Goal: Complete application form

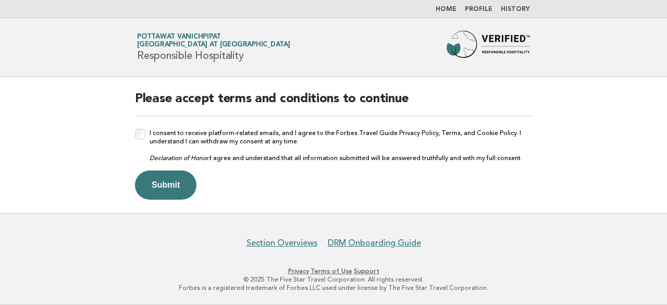
click at [146, 136] on div "I consent to receive platform-related emails, and I agree to the Forbes Travel …" at bounding box center [333, 145] width 397 height 33
click at [171, 185] on button "Submit" at bounding box center [165, 184] width 61 height 29
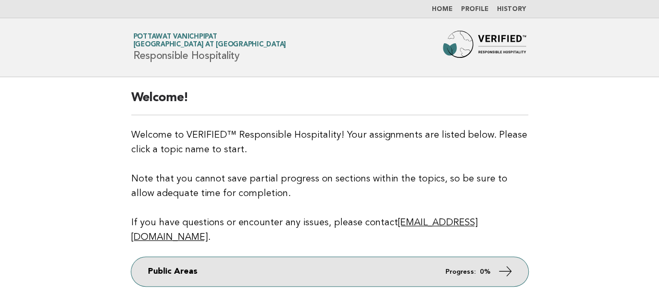
click at [472, 260] on link "Public Areas Progress: 0%" at bounding box center [329, 271] width 397 height 29
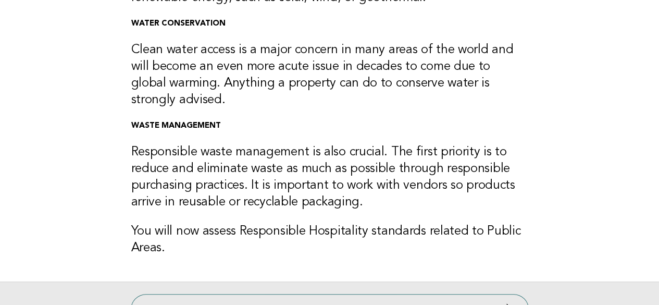
scroll to position [261, 0]
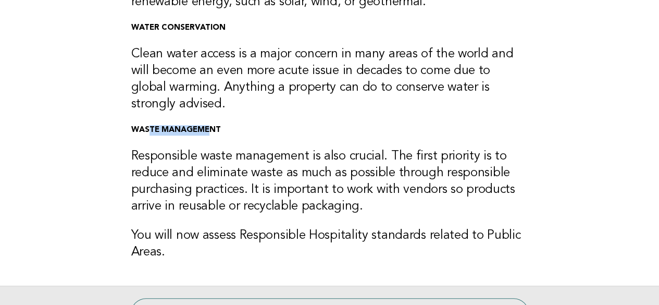
drag, startPoint x: 171, startPoint y: 128, endPoint x: 147, endPoint y: 128, distance: 24.5
click at [147, 128] on strong "WASTE MANAGEMENT" at bounding box center [176, 130] width 90 height 8
click at [234, 136] on div "ENERGY EFFICIENCY Hotels consume a lot of energy whether in an urban setting or…" at bounding box center [330, 51] width 422 height 469
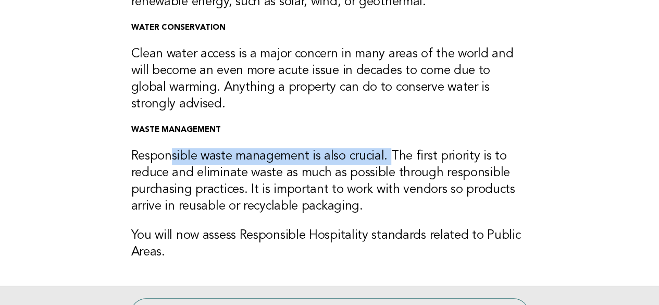
drag, startPoint x: 170, startPoint y: 151, endPoint x: 390, endPoint y: 151, distance: 220.4
click at [390, 151] on h3 "Responsible waste management is also crucial. The first priority is to reduce a…" at bounding box center [329, 181] width 397 height 67
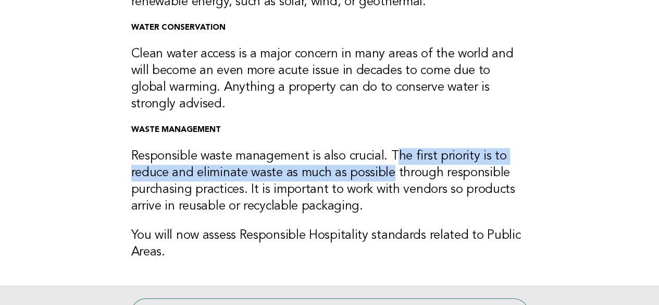
drag, startPoint x: 395, startPoint y: 152, endPoint x: 390, endPoint y: 176, distance: 24.9
click at [390, 176] on h3 "Responsible waste management is also crucial. The first priority is to reduce a…" at bounding box center [329, 181] width 397 height 67
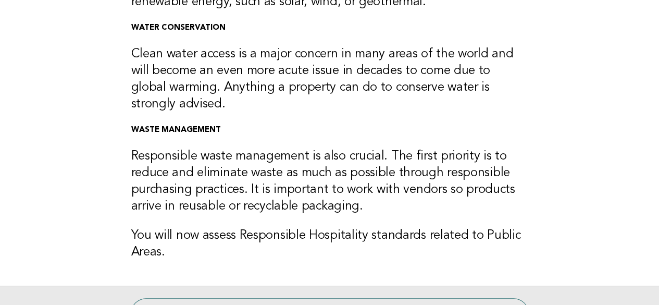
click at [245, 199] on h3 "Responsible waste management is also crucial. The first priority is to reduce a…" at bounding box center [329, 181] width 397 height 67
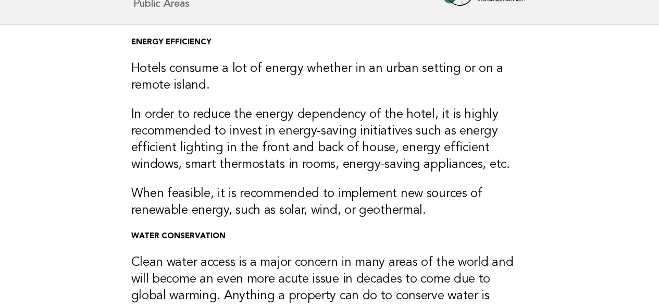
scroll to position [52, 0]
drag, startPoint x: 125, startPoint y: 43, endPoint x: 229, endPoint y: 46, distance: 104.2
click at [229, 46] on div "ENERGY EFFICIENCY Hotels consume a lot of energy whether in an urban setting or…" at bounding box center [330, 259] width 422 height 469
drag, startPoint x: 125, startPoint y: 231, endPoint x: 240, endPoint y: 231, distance: 115.2
click at [240, 231] on div "ENERGY EFFICIENCY Hotels consume a lot of energy whether in an urban setting or…" at bounding box center [330, 259] width 422 height 469
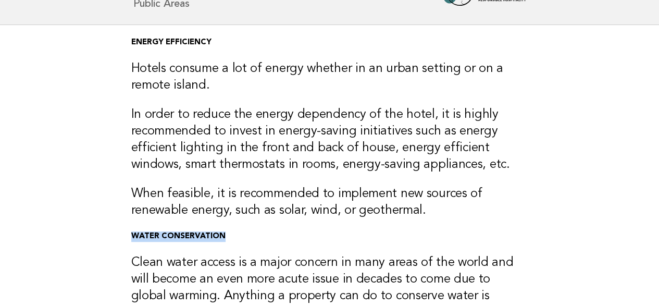
click at [264, 231] on p "WATER CONSERVATION" at bounding box center [329, 236] width 397 height 10
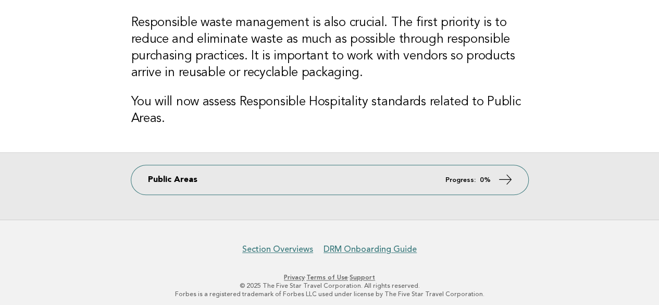
scroll to position [397, 0]
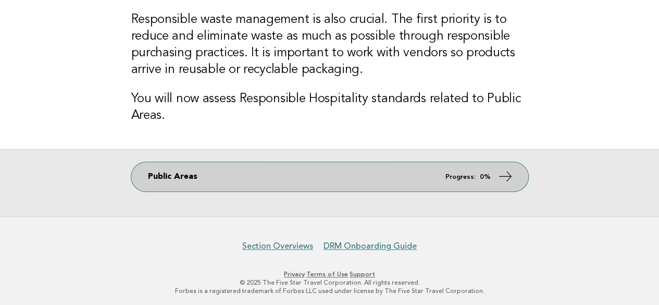
click at [449, 168] on link "Public Areas Progress: 0%" at bounding box center [329, 176] width 397 height 29
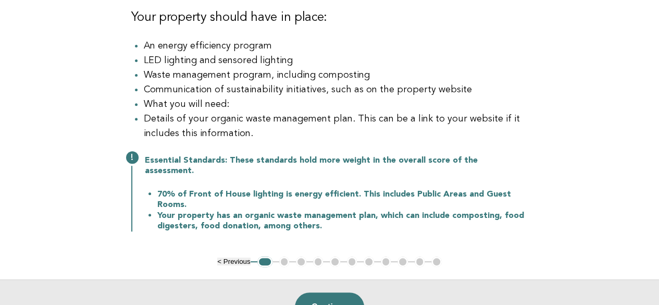
scroll to position [208, 0]
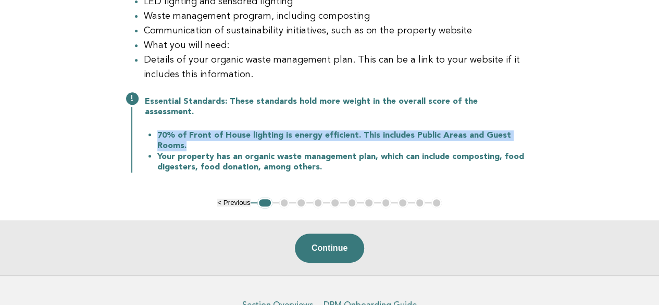
drag, startPoint x: 158, startPoint y: 127, endPoint x: 329, endPoint y: 137, distance: 171.2
click at [329, 137] on li "70% of Front of House lighting is energy efficient. This includes Public Areas …" at bounding box center [342, 140] width 371 height 21
click at [378, 137] on li "70% of Front of House lighting is energy efficient. This includes Public Areas …" at bounding box center [342, 140] width 371 height 21
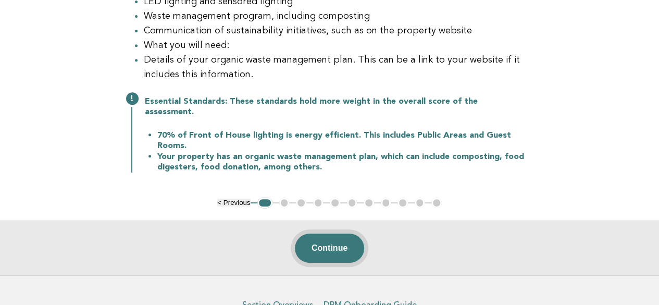
click at [339, 242] on button "Continue" at bounding box center [329, 247] width 69 height 29
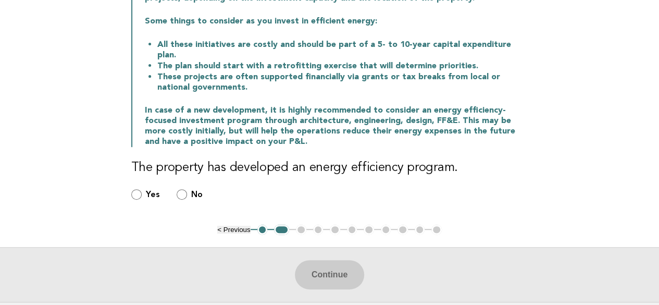
scroll to position [156, 0]
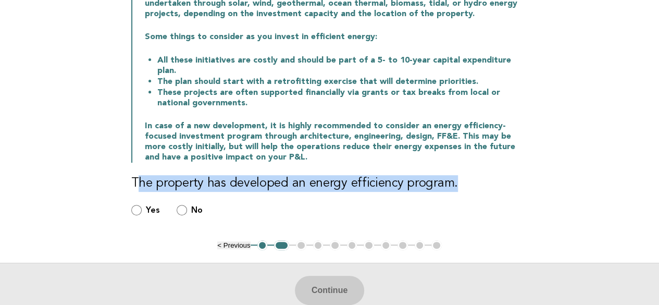
drag, startPoint x: 138, startPoint y: 169, endPoint x: 471, endPoint y: 174, distance: 333.5
click at [471, 175] on h3 "The property has developed an energy efficiency program." at bounding box center [329, 183] width 397 height 17
click at [483, 175] on h3 "The property has developed an energy efficiency program." at bounding box center [329, 183] width 397 height 17
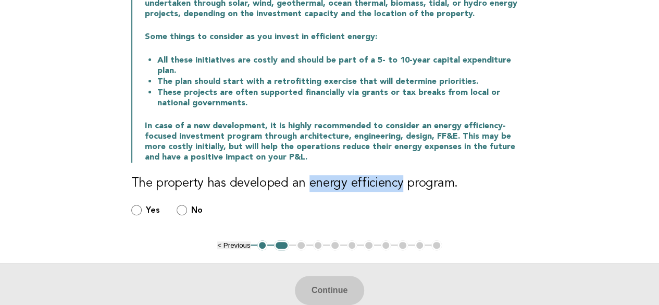
drag, startPoint x: 306, startPoint y: 172, endPoint x: 395, endPoint y: 178, distance: 88.8
click at [395, 178] on h3 "The property has developed an energy efficiency program." at bounding box center [329, 183] width 397 height 17
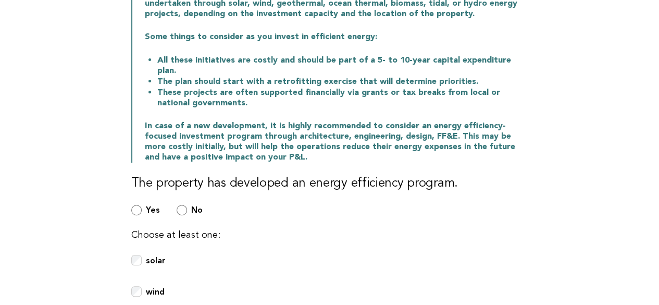
click at [479, 179] on h3 "The property has developed an energy efficiency program." at bounding box center [329, 183] width 397 height 17
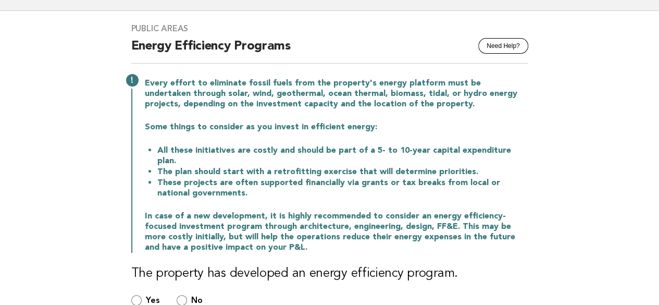
scroll to position [52, 0]
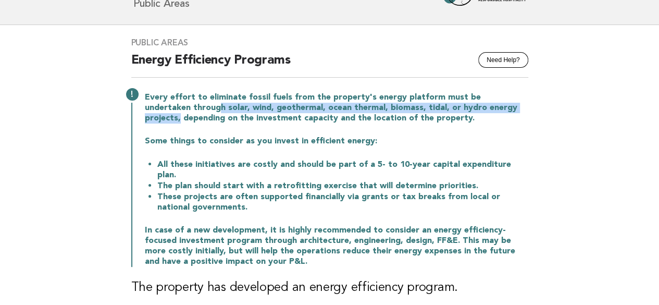
drag, startPoint x: 173, startPoint y: 108, endPoint x: 497, endPoint y: 110, distance: 323.6
click at [497, 110] on p "Every effort to eliminate fossil fuels from the property's energy platform must…" at bounding box center [336, 107] width 383 height 31
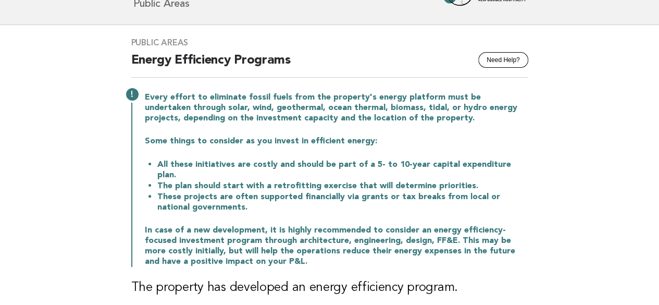
click at [440, 121] on p "Every effort to eliminate fossil fuels from the property's energy platform must…" at bounding box center [336, 107] width 383 height 31
drag, startPoint x: 410, startPoint y: 107, endPoint x: 492, endPoint y: 108, distance: 81.8
click at [492, 108] on p "Every effort to eliminate fossil fuels from the property's energy platform must…" at bounding box center [336, 107] width 383 height 31
click at [472, 120] on p "Every effort to eliminate fossil fuels from the property's energy platform must…" at bounding box center [336, 107] width 383 height 31
drag, startPoint x: 162, startPoint y: 241, endPoint x: 227, endPoint y: 241, distance: 65.1
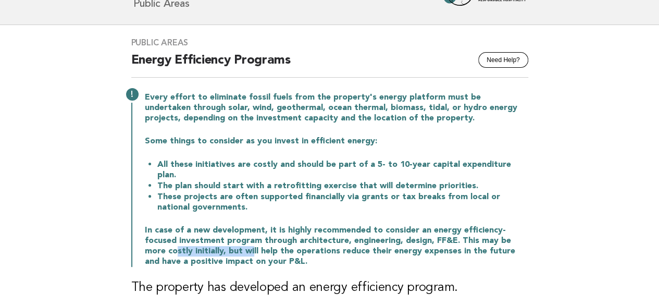
click at [227, 241] on p "In case of a new development, it is highly recommended to consider an energy ef…" at bounding box center [336, 246] width 383 height 42
drag, startPoint x: 453, startPoint y: 229, endPoint x: 209, endPoint y: 240, distance: 244.1
click at [209, 240] on p "In case of a new development, it is highly recommended to consider an energy ef…" at bounding box center [336, 246] width 383 height 42
click at [279, 240] on p "In case of a new development, it is highly recommended to consider an energy ef…" at bounding box center [336, 246] width 383 height 42
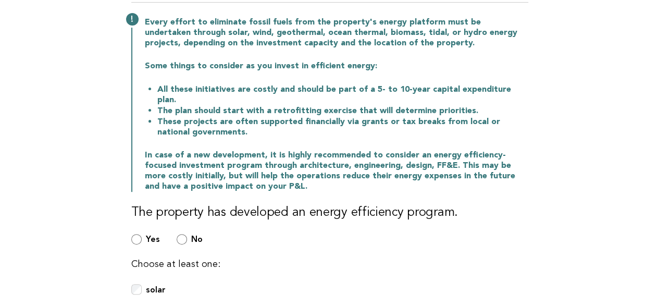
scroll to position [156, 0]
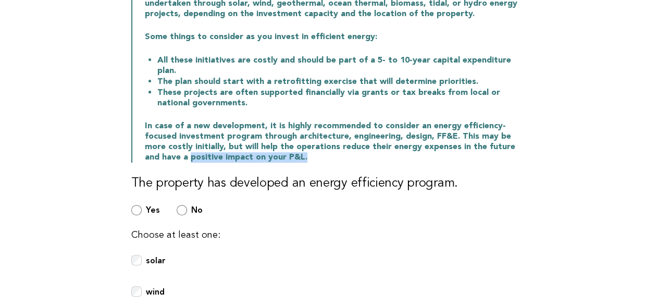
drag, startPoint x: 129, startPoint y: 146, endPoint x: 267, endPoint y: 145, distance: 138.1
click at [267, 145] on div "Public Areas Need Help? Energy Efficiency Programs Every effort to eliminate fo…" at bounding box center [330, 224] width 422 height 607
click at [366, 150] on p "In case of a new development, it is highly recommended to consider an energy ef…" at bounding box center [336, 142] width 383 height 42
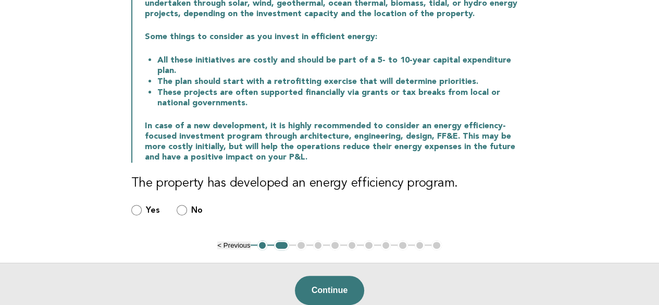
click at [128, 197] on div "Public Areas Need Help? Energy Efficiency Programs Every effort to eliminate fo…" at bounding box center [330, 80] width 422 height 319
click at [121, 198] on div "Public Areas Need Help? Energy Efficiency Programs Every effort to eliminate fo…" at bounding box center [330, 80] width 422 height 319
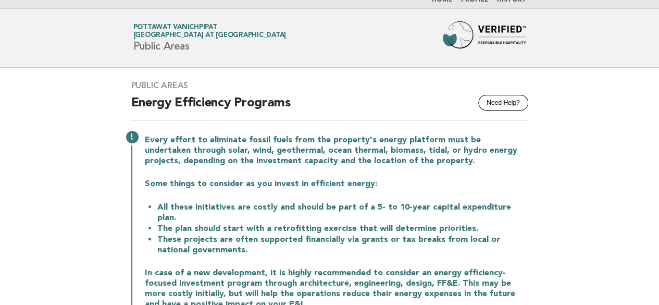
scroll to position [0, 0]
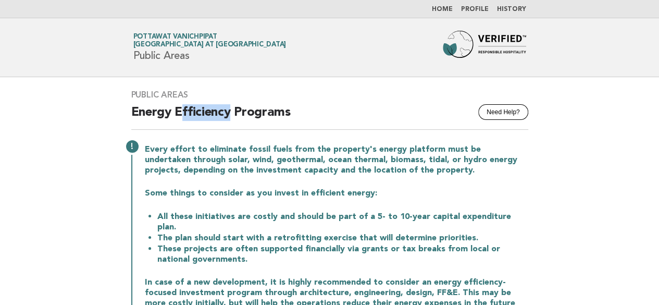
drag, startPoint x: 182, startPoint y: 108, endPoint x: 229, endPoint y: 109, distance: 46.4
click at [229, 109] on h2 "Energy Efficiency Programs" at bounding box center [329, 117] width 397 height 26
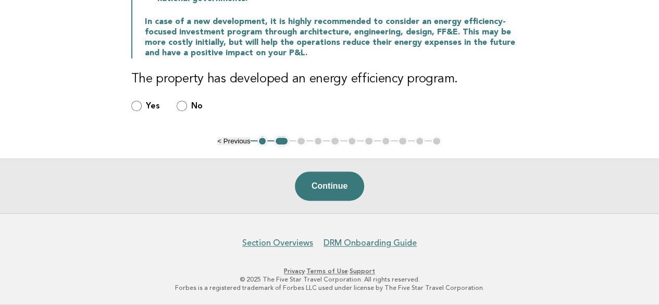
scroll to position [248, 0]
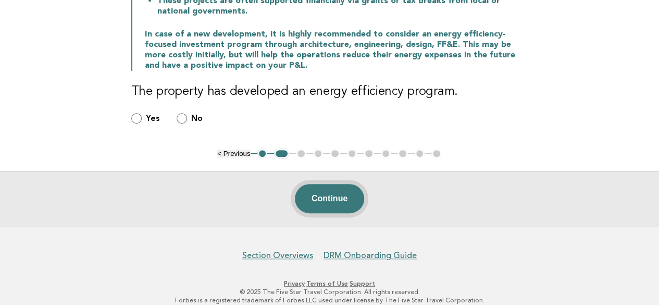
click at [329, 187] on button "Continue" at bounding box center [329, 198] width 69 height 29
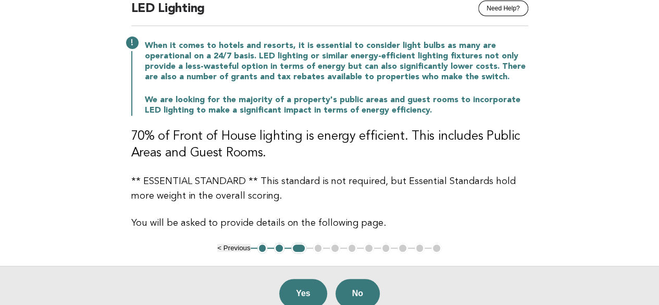
scroll to position [104, 0]
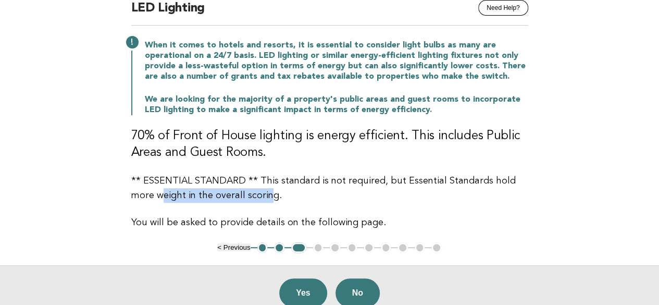
drag, startPoint x: 134, startPoint y: 196, endPoint x: 243, endPoint y: 199, distance: 108.9
click at [243, 199] on p "** ESSENTIAL STANDARD ** This standard is not required, but Essential Standards…" at bounding box center [329, 188] width 397 height 29
click at [224, 215] on p "You will be asked to provide details on the following page." at bounding box center [329, 222] width 397 height 15
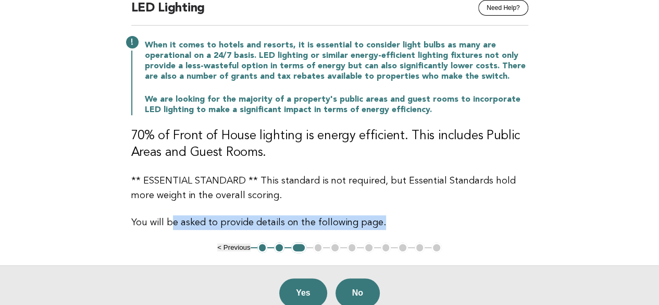
drag, startPoint x: 171, startPoint y: 227, endPoint x: 383, endPoint y: 223, distance: 212.1
click at [383, 223] on p "You will be asked to provide details on the following page." at bounding box center [329, 222] width 397 height 15
click at [422, 212] on div "Public Areas Need Help? LED Lighting When it comes to hotels and resorts, it is…" at bounding box center [330, 107] width 422 height 269
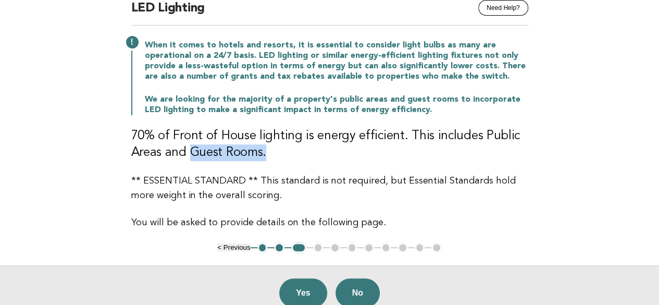
drag, startPoint x: 191, startPoint y: 153, endPoint x: 264, endPoint y: 155, distance: 72.5
click at [264, 155] on h3 "70% of Front of House lighting is energy efficient. This includes Public Areas …" at bounding box center [329, 144] width 397 height 33
click at [367, 190] on p "** ESSENTIAL STANDARD ** This standard is not required, but Essential Standards…" at bounding box center [329, 188] width 397 height 29
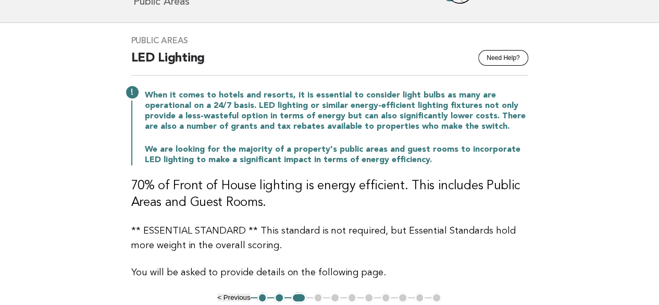
scroll to position [52, 0]
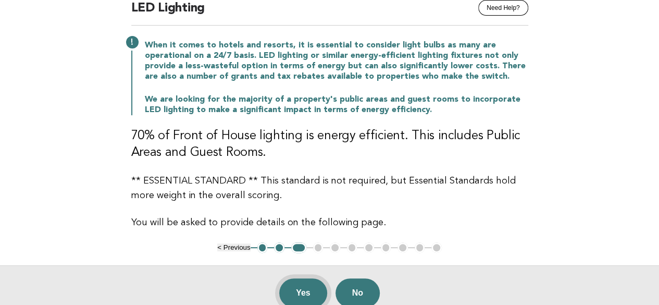
click at [301, 284] on button "Yes" at bounding box center [303, 292] width 48 height 29
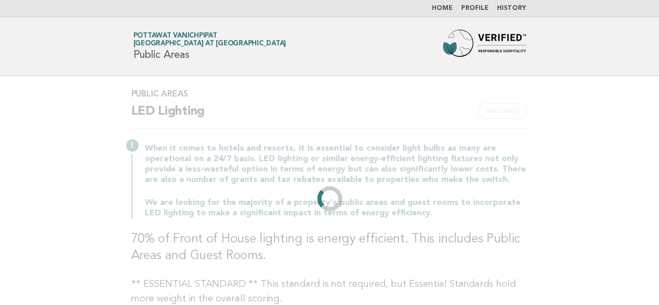
scroll to position [0, 0]
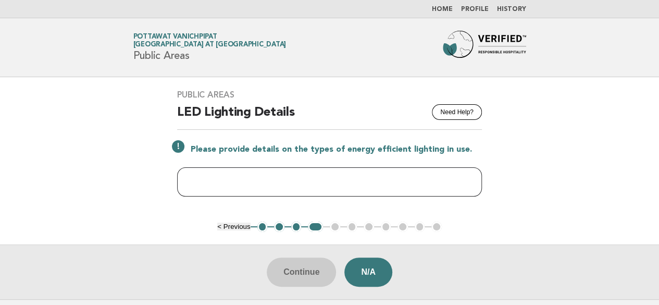
click at [289, 179] on input "text" at bounding box center [329, 181] width 305 height 29
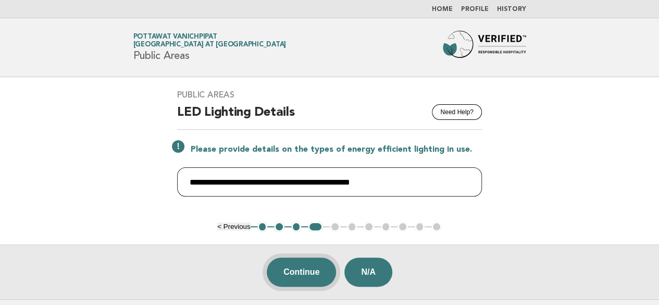
type input "**********"
click at [311, 266] on button "Continue" at bounding box center [301, 271] width 69 height 29
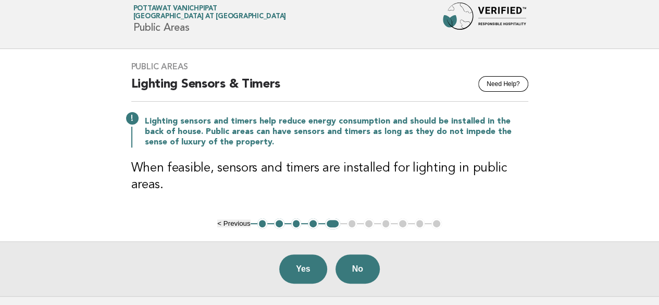
scroll to position [52, 0]
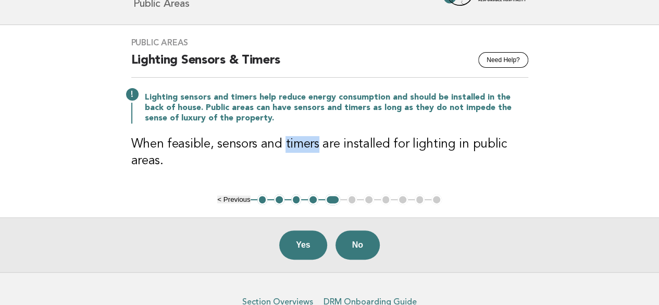
drag, startPoint x: 282, startPoint y: 142, endPoint x: 314, endPoint y: 146, distance: 31.6
click at [314, 146] on h3 "When feasible, sensors and timers are installed for lighting in public areas." at bounding box center [329, 152] width 397 height 33
click at [328, 141] on h3 "When feasible, sensors and timers are installed for lighting in public areas." at bounding box center [329, 152] width 397 height 33
click at [302, 243] on button "Yes" at bounding box center [303, 244] width 48 height 29
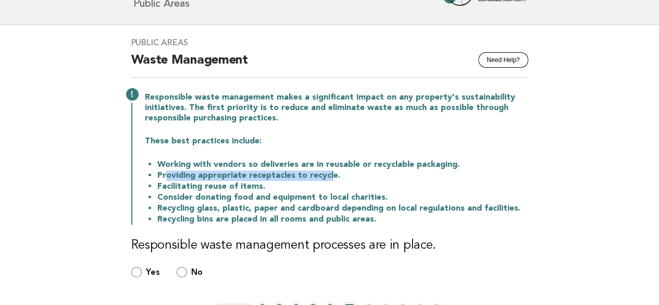
drag, startPoint x: 165, startPoint y: 175, endPoint x: 329, endPoint y: 171, distance: 164.2
click at [329, 171] on li "Providing appropriate receptacles to recycle." at bounding box center [342, 175] width 371 height 11
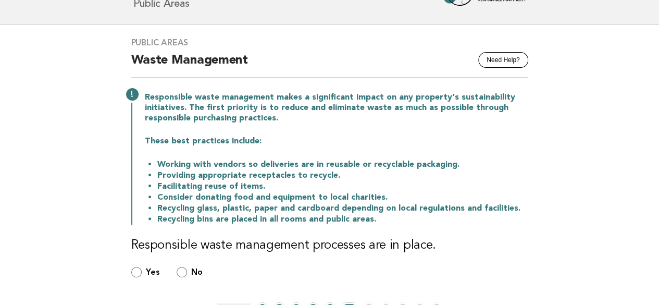
click at [345, 172] on li "Providing appropriate receptacles to recycle." at bounding box center [342, 175] width 371 height 11
drag, startPoint x: 162, startPoint y: 188, endPoint x: 252, endPoint y: 188, distance: 90.1
click at [252, 188] on li "Facilitating reuse of items." at bounding box center [342, 186] width 371 height 11
click at [265, 187] on li "Facilitating reuse of items." at bounding box center [342, 186] width 371 height 11
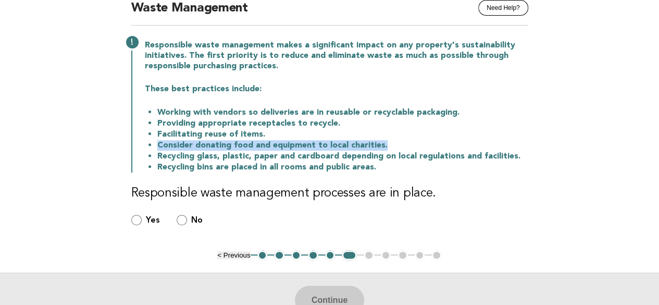
drag, startPoint x: 155, startPoint y: 145, endPoint x: 383, endPoint y: 143, distance: 228.8
click at [383, 143] on ul "Working with vendors so deliveries are in reusable or recyclable packaging. Pro…" at bounding box center [336, 140] width 383 height 66
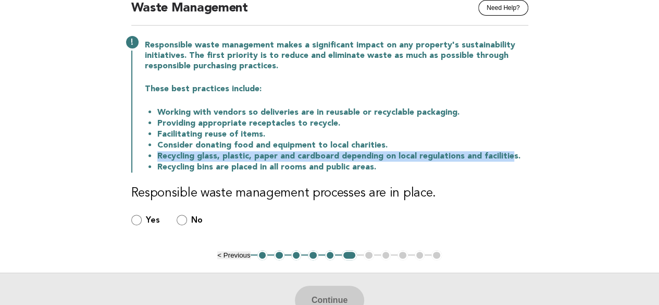
drag, startPoint x: 157, startPoint y: 155, endPoint x: 506, endPoint y: 158, distance: 349.1
click at [506, 158] on li "Recycling glass, plastic, paper and cardboard depending on local regulations an…" at bounding box center [342, 156] width 371 height 11
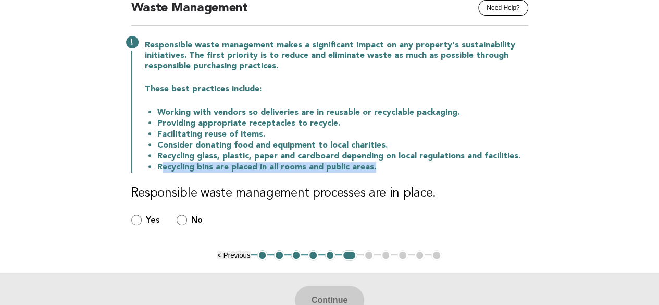
drag, startPoint x: 161, startPoint y: 166, endPoint x: 377, endPoint y: 170, distance: 216.3
click at [377, 170] on li "Recycling bins are placed in all rooms and public areas." at bounding box center [342, 167] width 371 height 11
click at [277, 170] on li "Recycling bins are placed in all rooms and public areas." at bounding box center [342, 167] width 371 height 11
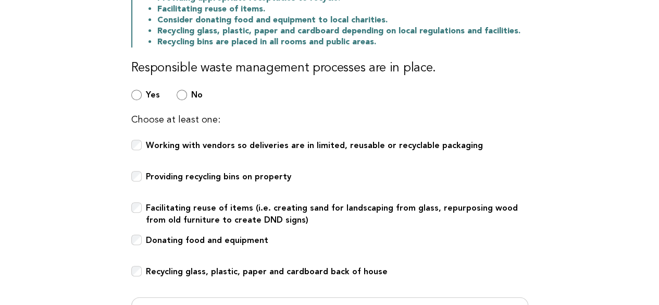
scroll to position [261, 0]
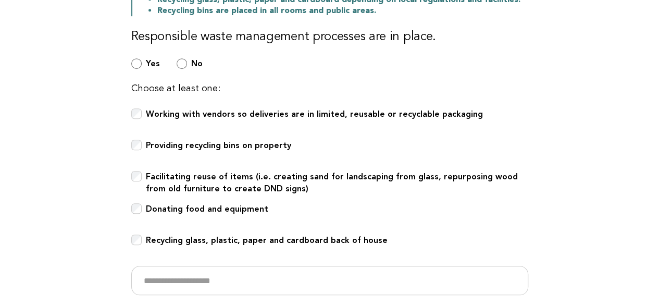
click at [142, 115] on div "Working with vendors so deliveries are in limited, reusable or recyclable packa…" at bounding box center [329, 119] width 397 height 23
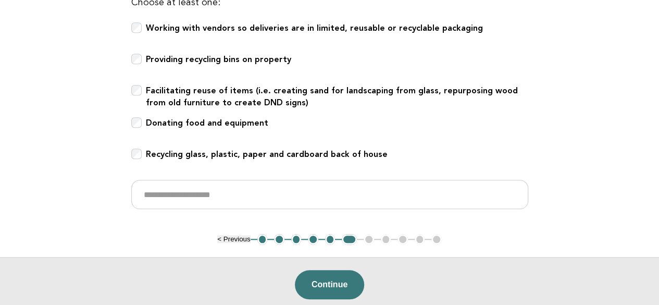
scroll to position [365, 0]
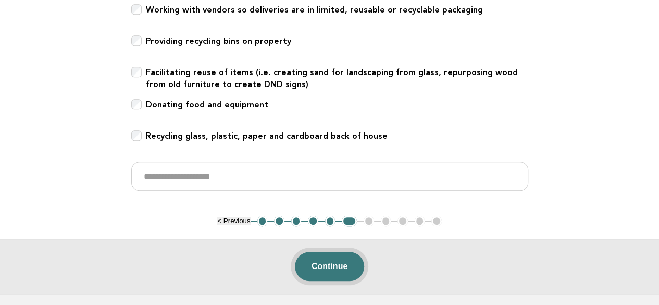
click at [333, 265] on button "Continue" at bounding box center [329, 266] width 69 height 29
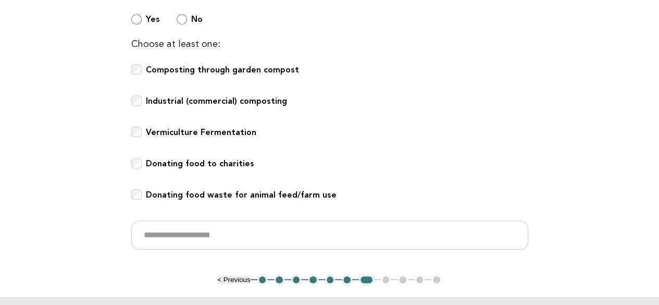
scroll to position [521, 0]
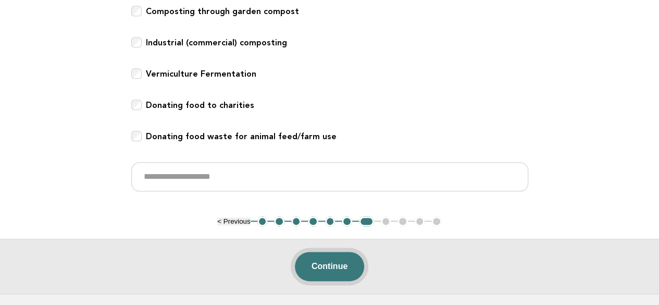
click at [328, 268] on button "Continue" at bounding box center [329, 266] width 69 height 29
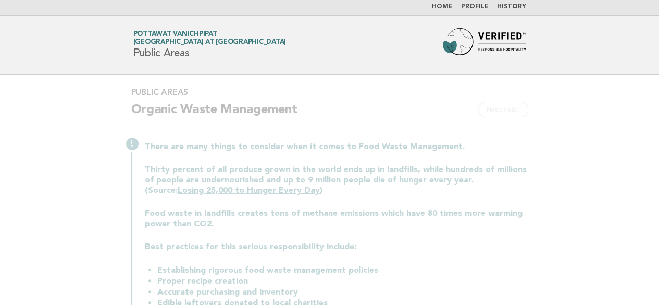
scroll to position [0, 0]
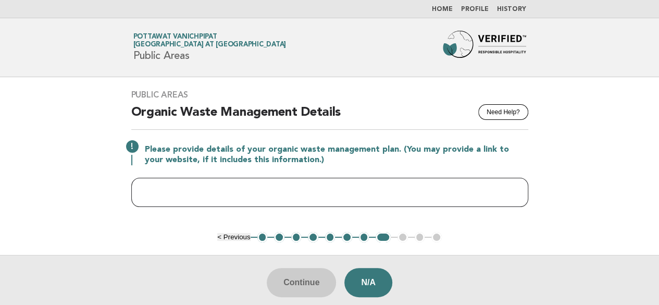
click at [228, 185] on input "text" at bounding box center [329, 192] width 397 height 29
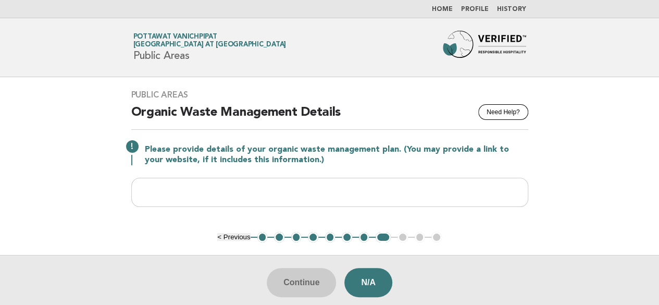
click at [521, 236] on main "Public Areas Need Help? Organic Waste Management Details Please provide details…" at bounding box center [329, 193] width 659 height 232
click at [221, 236] on button "< Previous" at bounding box center [233, 237] width 33 height 8
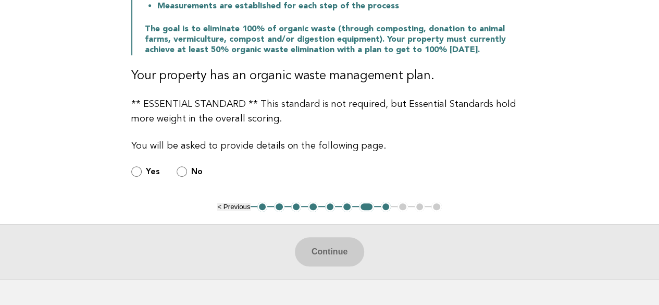
scroll to position [261, 0]
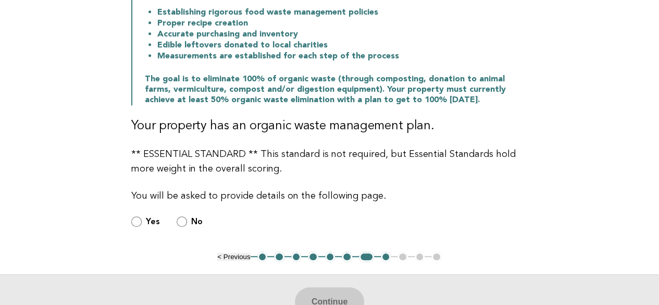
click at [142, 220] on div "Yes" at bounding box center [145, 222] width 29 height 12
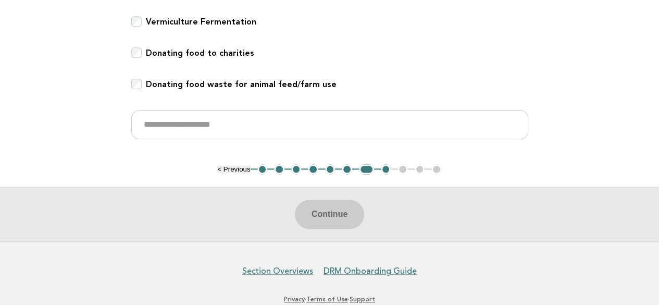
scroll to position [521, 0]
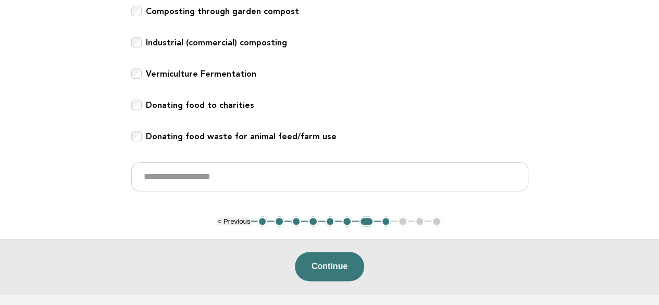
click at [140, 109] on p at bounding box center [136, 105] width 10 height 10
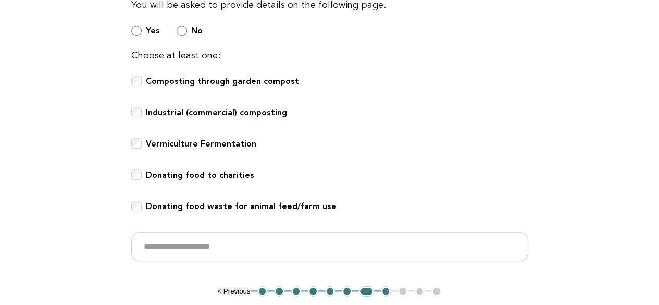
scroll to position [469, 0]
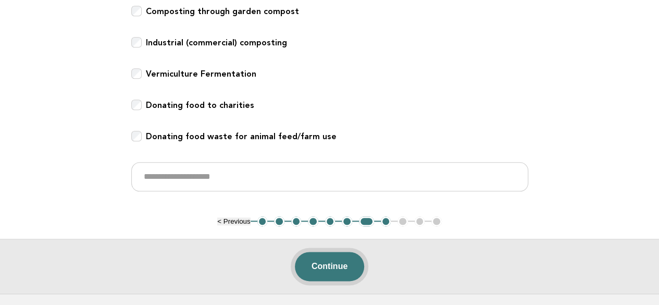
click at [337, 267] on button "Continue" at bounding box center [329, 266] width 69 height 29
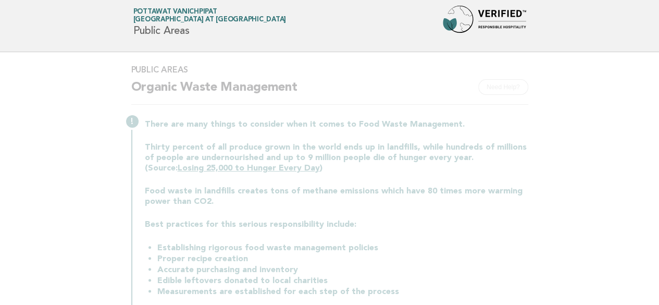
scroll to position [0, 0]
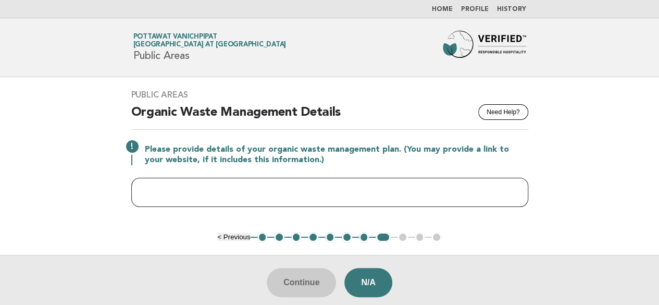
click at [421, 187] on input "text" at bounding box center [329, 192] width 397 height 29
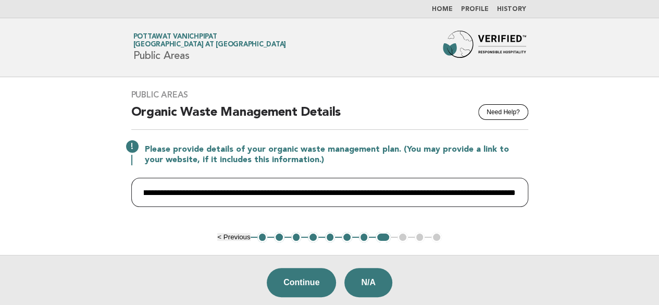
scroll to position [0, 156]
type input "**********"
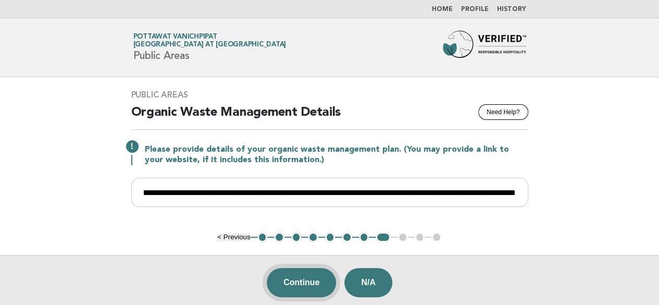
click at [303, 277] on button "Continue" at bounding box center [301, 282] width 69 height 29
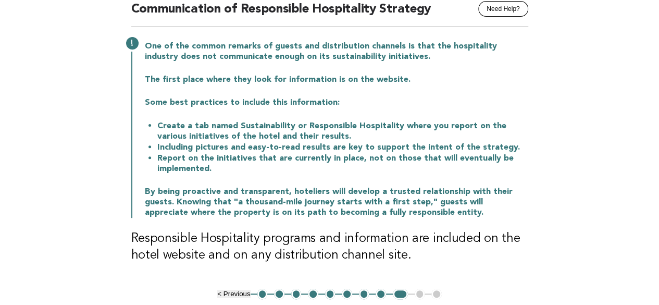
scroll to position [104, 0]
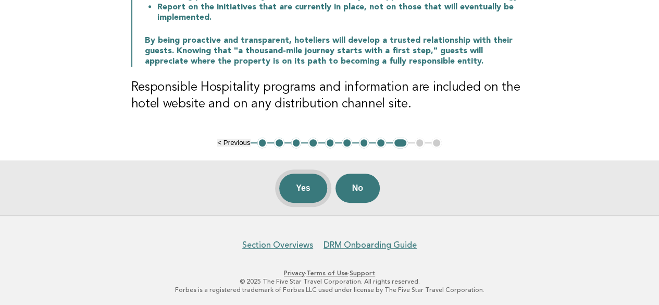
click at [303, 183] on button "Yes" at bounding box center [303, 188] width 48 height 29
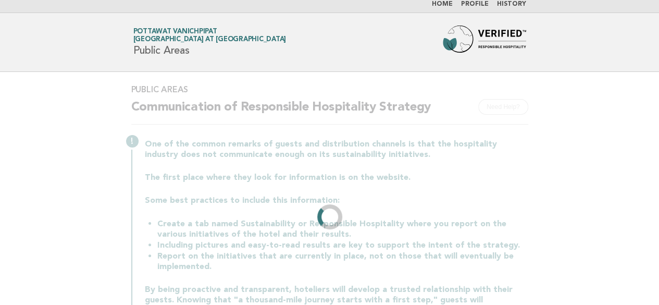
scroll to position [0, 0]
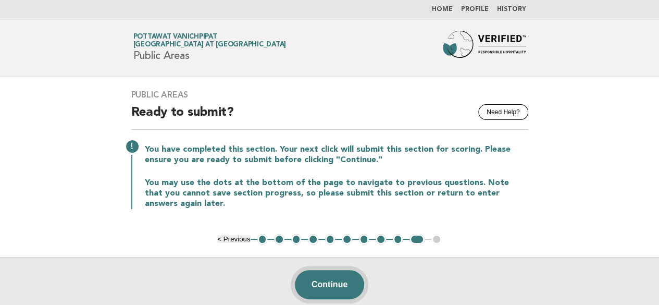
click at [327, 280] on button "Continue" at bounding box center [329, 284] width 69 height 29
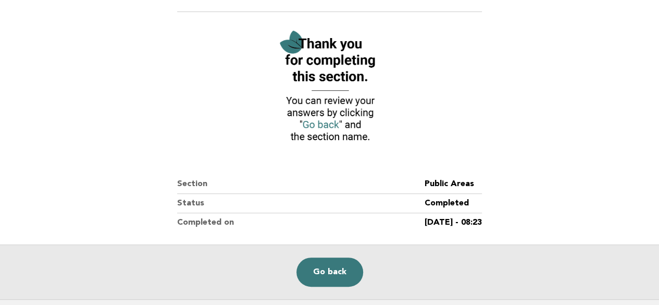
scroll to position [104, 0]
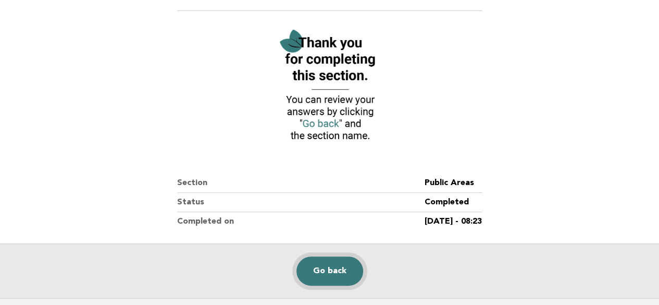
click at [321, 272] on link "Go back" at bounding box center [329, 270] width 67 height 29
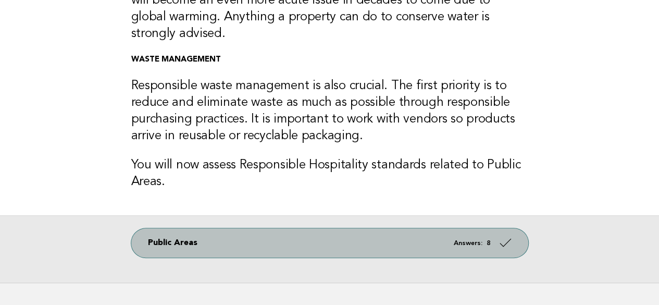
scroll to position [346, 0]
